Goal: Transaction & Acquisition: Purchase product/service

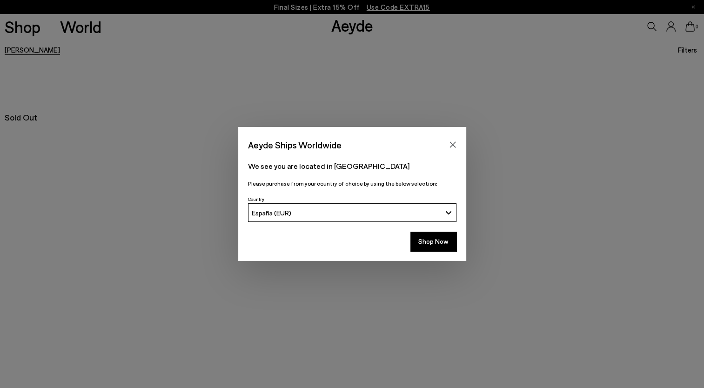
click at [438, 244] on button "Shop Now" at bounding box center [433, 242] width 46 height 20
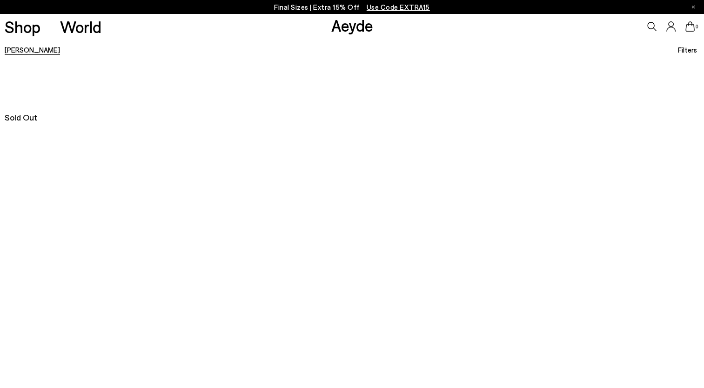
click at [13, 52] on link "Hester" at bounding box center [32, 50] width 55 height 8
click at [353, 27] on link "Aeyde" at bounding box center [352, 25] width 42 height 20
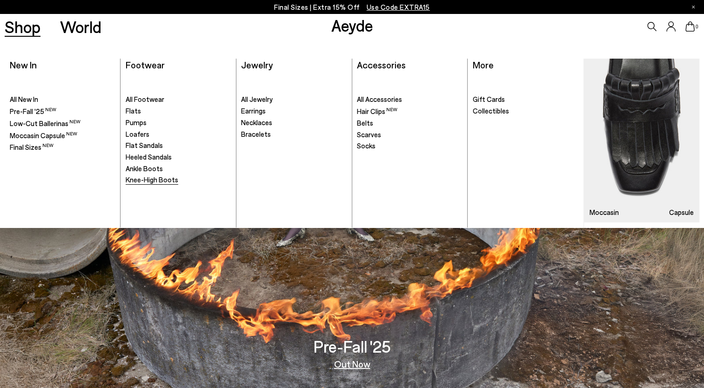
click at [147, 179] on span "Knee-High Boots" at bounding box center [152, 179] width 53 height 8
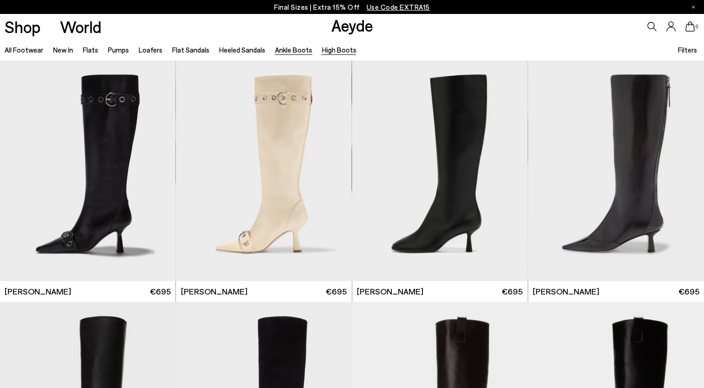
click at [284, 51] on link "Ankle Boots" at bounding box center [293, 50] width 37 height 8
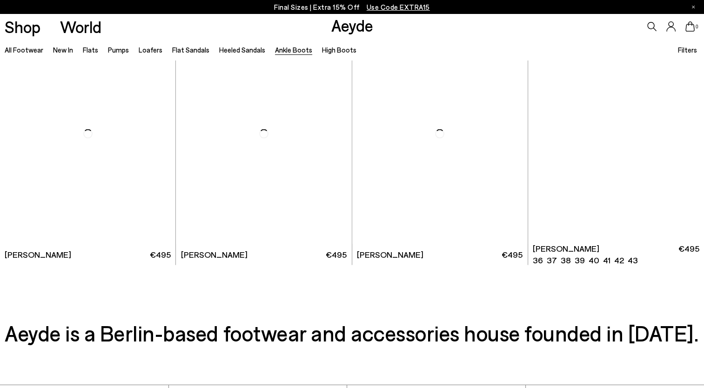
scroll to position [2093, 0]
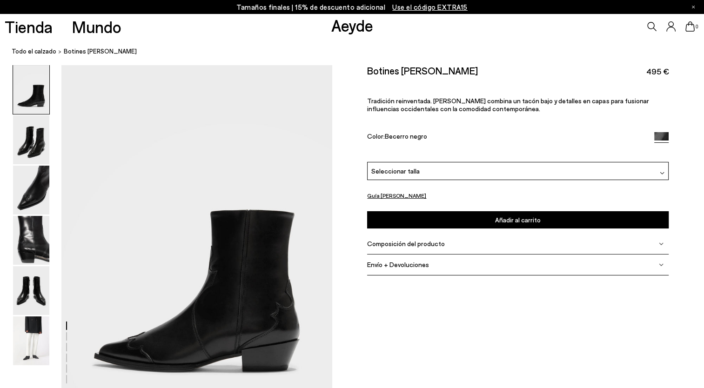
click at [450, 100] on p "Tradición reinventada. [PERSON_NAME] combina un tacón bajo y detalles en capas …" at bounding box center [517, 105] width 301 height 16
click at [414, 245] on span "Composición del producto" at bounding box center [406, 243] width 78 height 8
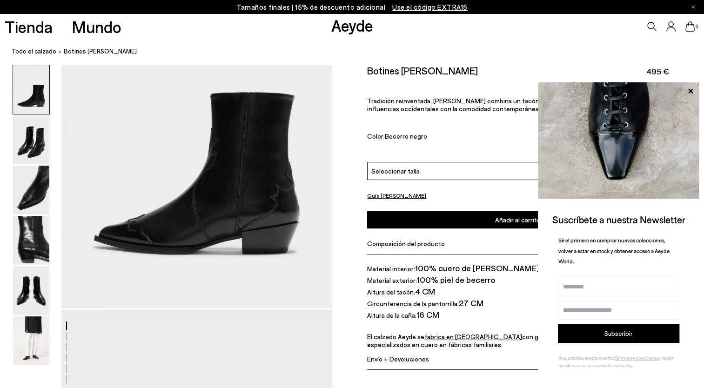
scroll to position [93, 0]
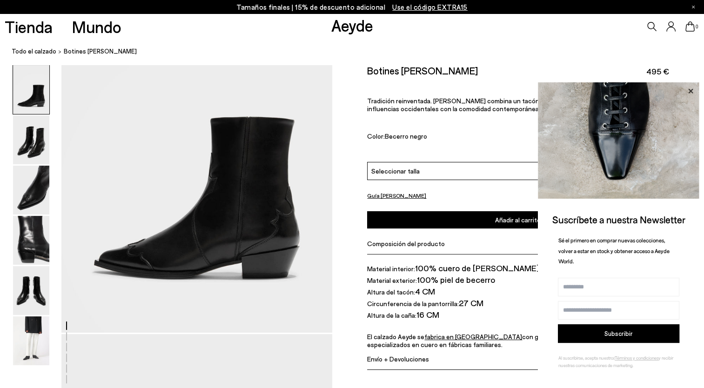
click at [691, 89] on icon at bounding box center [690, 91] width 12 height 12
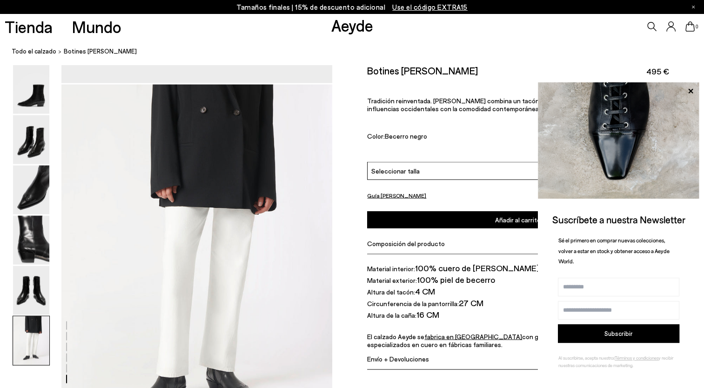
scroll to position [1767, 0]
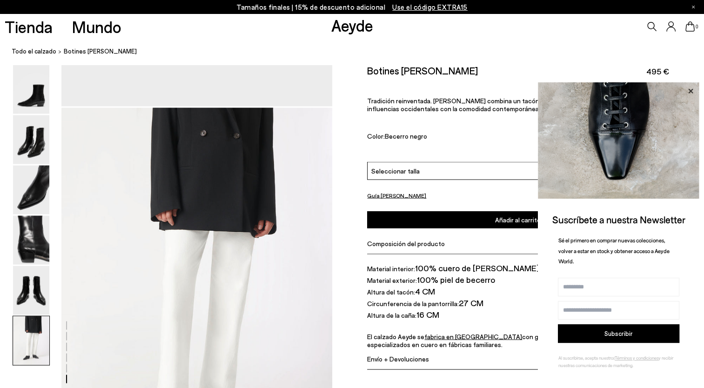
click at [690, 90] on icon at bounding box center [690, 91] width 12 height 12
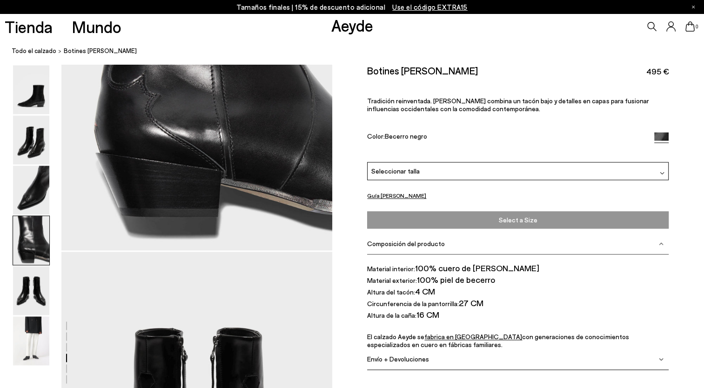
scroll to position [1256, 0]
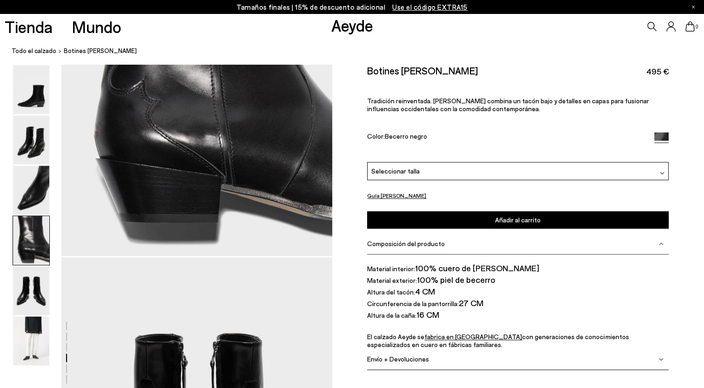
click at [391, 196] on button "Guía [PERSON_NAME]" at bounding box center [396, 196] width 59 height 12
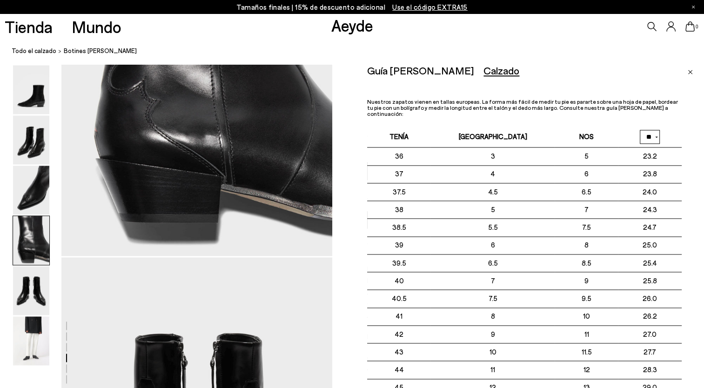
click at [690, 74] on img "Cerrar" at bounding box center [689, 72] width 5 height 5
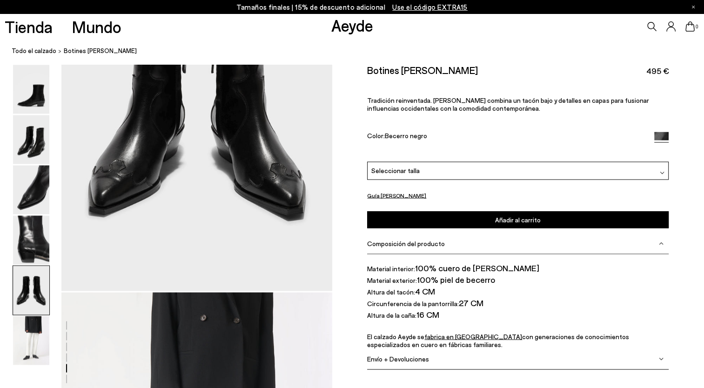
scroll to position [1581, 0]
